Goal: Check status: Check status

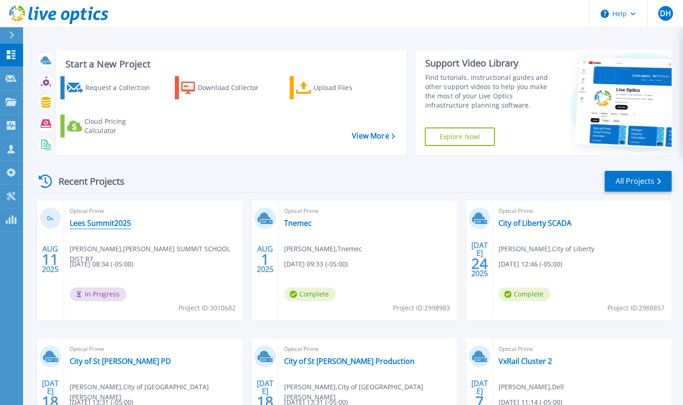
click at [102, 223] on link "Lees Summit2025" at bounding box center [100, 222] width 61 height 9
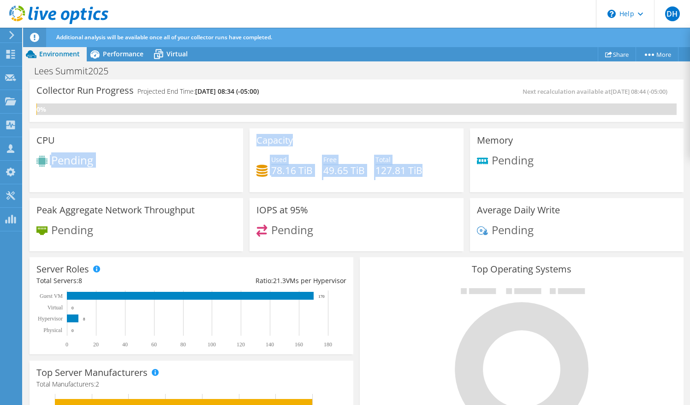
drag, startPoint x: 421, startPoint y: 171, endPoint x: 212, endPoint y: 149, distance: 209.8
click at [212, 149] on div "CPU Pending Capacity Used 78.16 TiB Free 49.65 TiB Total 127.81 TiB Memory Pend…" at bounding box center [356, 189] width 661 height 129
drag, startPoint x: 212, startPoint y: 149, endPoint x: 296, endPoint y: 167, distance: 86.0
click at [296, 167] on h4 "78.16 TiB" at bounding box center [292, 170] width 42 height 10
click at [342, 169] on h4 "49.65 TiB" at bounding box center [344, 170] width 42 height 10
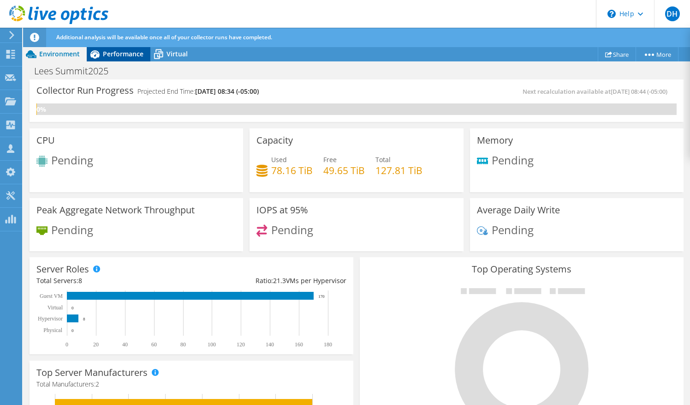
click at [119, 58] on div "Performance" at bounding box center [119, 54] width 64 height 15
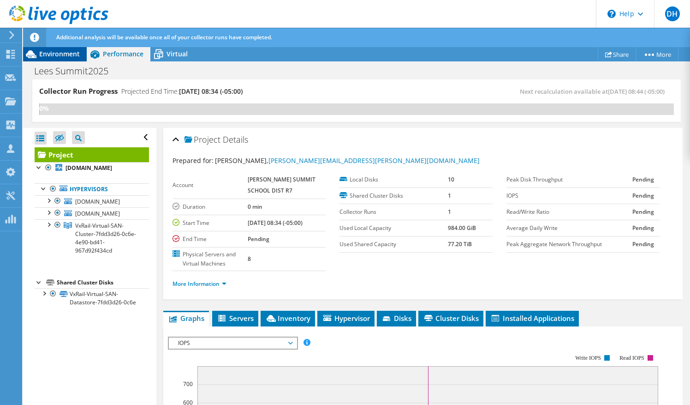
click at [65, 55] on span "Environment" at bounding box center [59, 53] width 41 height 9
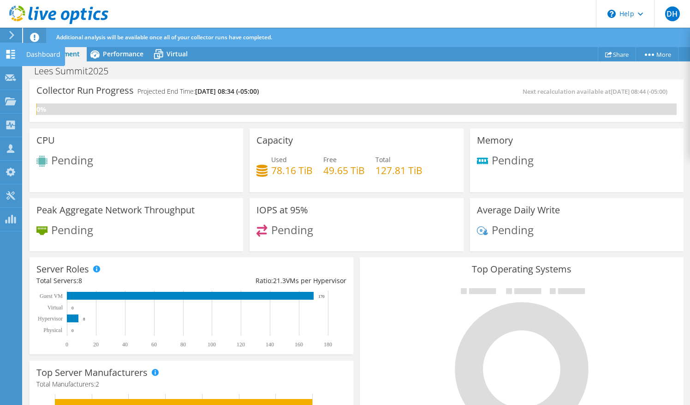
click at [11, 54] on icon at bounding box center [10, 54] width 11 height 9
